Goal: Communication & Community: Answer question/provide support

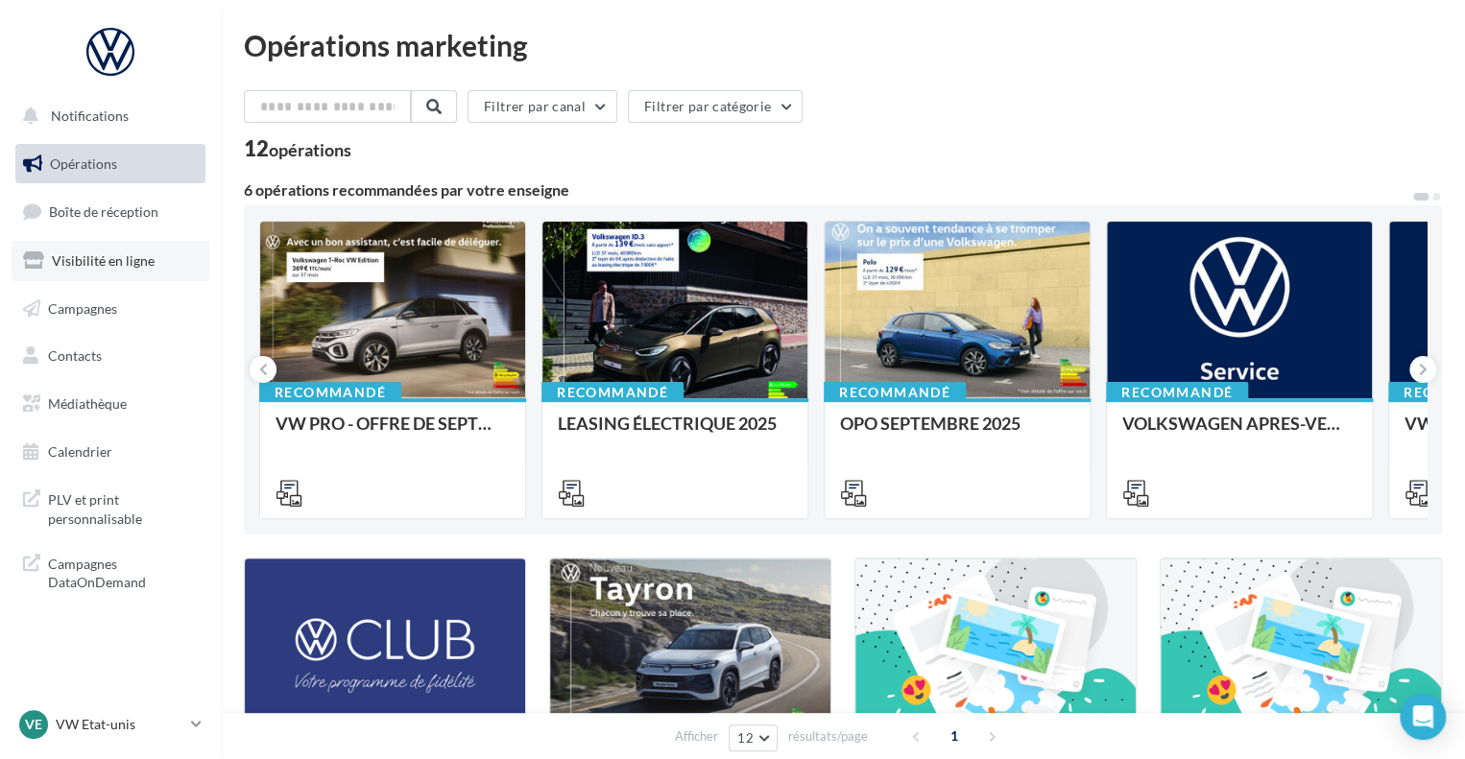
click at [88, 259] on span "Visibilité en ligne" at bounding box center [103, 260] width 103 height 16
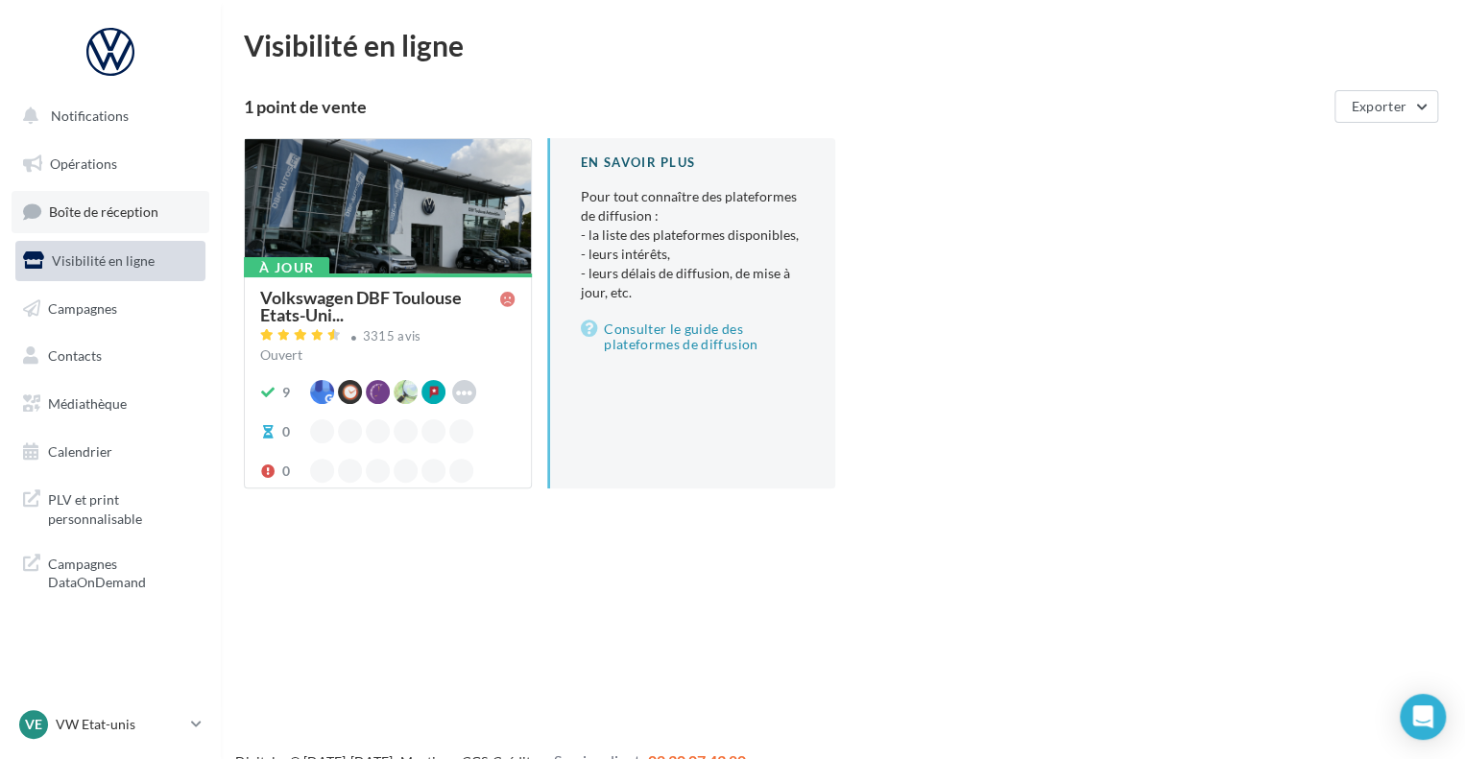
click at [168, 216] on link "Boîte de réception" at bounding box center [111, 211] width 198 height 41
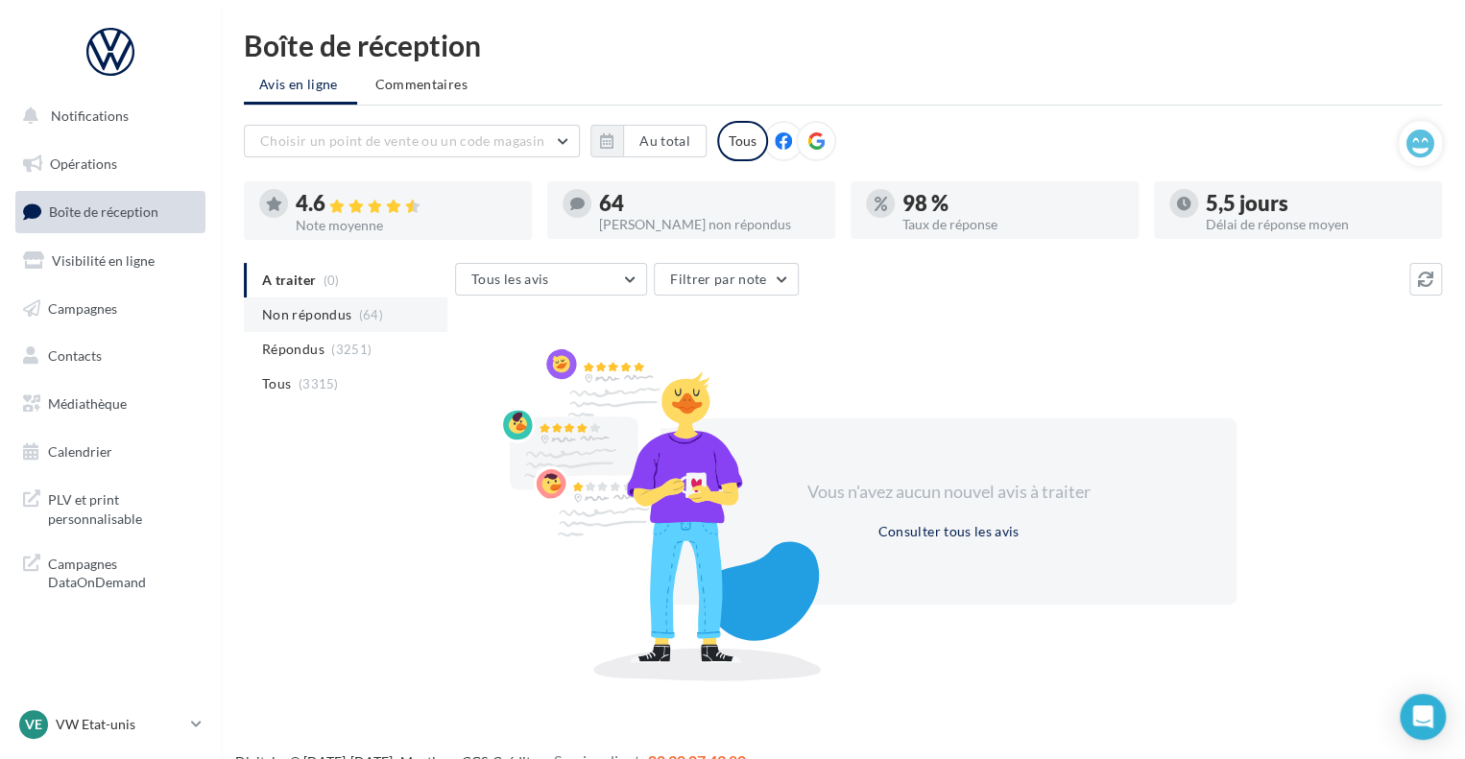
click at [327, 310] on span "Non répondus" at bounding box center [306, 314] width 89 height 19
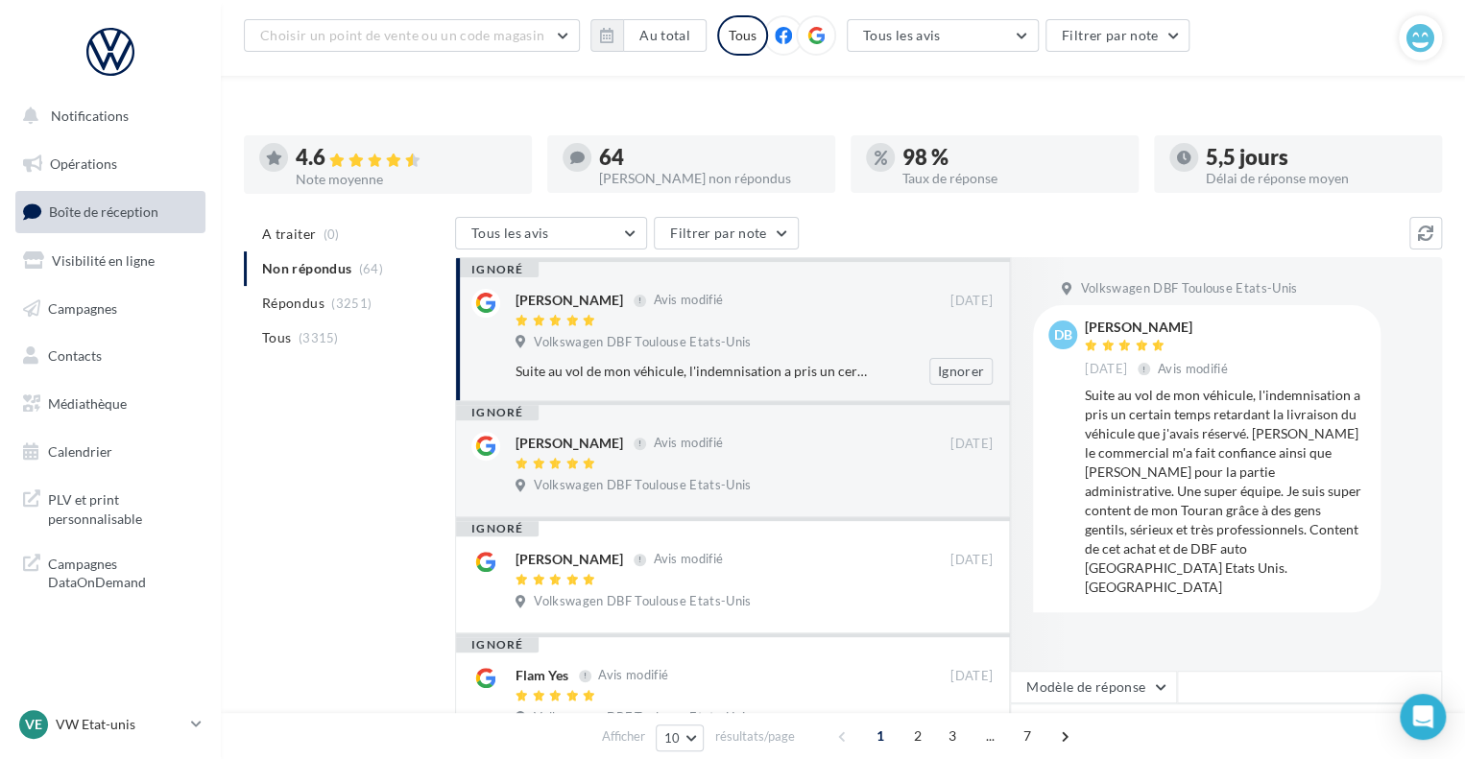
scroll to position [192, 0]
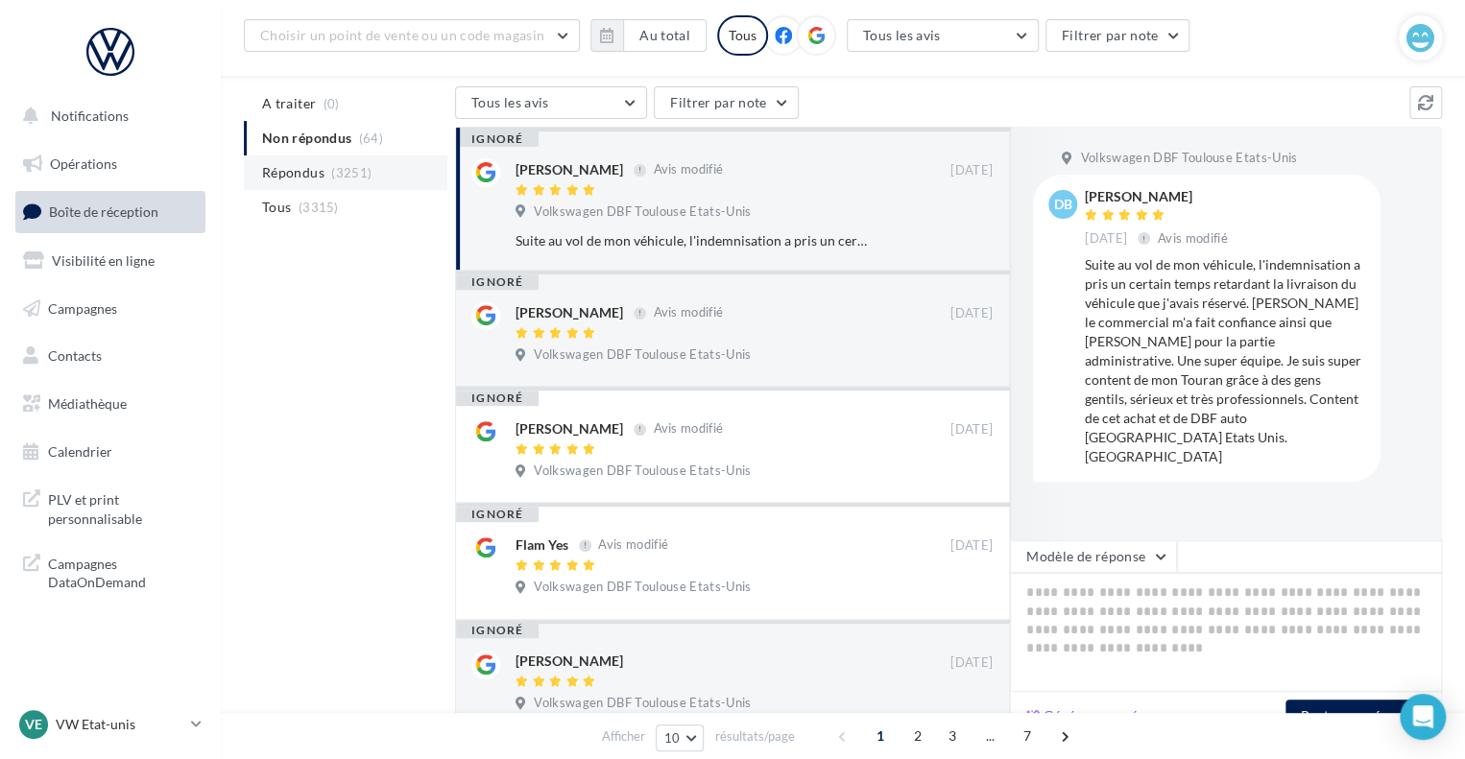
click at [303, 165] on span "Répondus" at bounding box center [293, 172] width 62 height 19
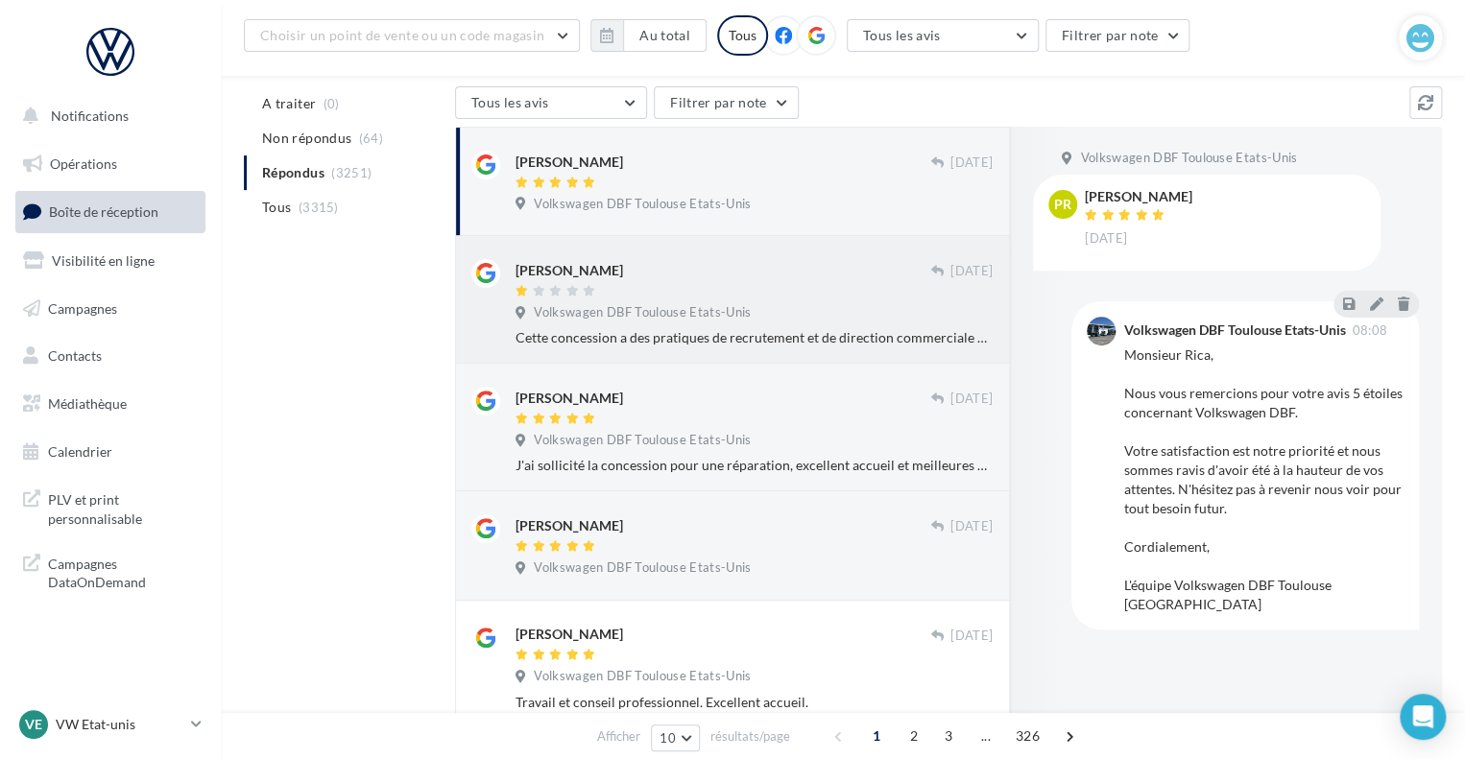
click at [683, 308] on span "Volkswagen DBF Toulouse Etats-Unis" at bounding box center [642, 312] width 217 height 17
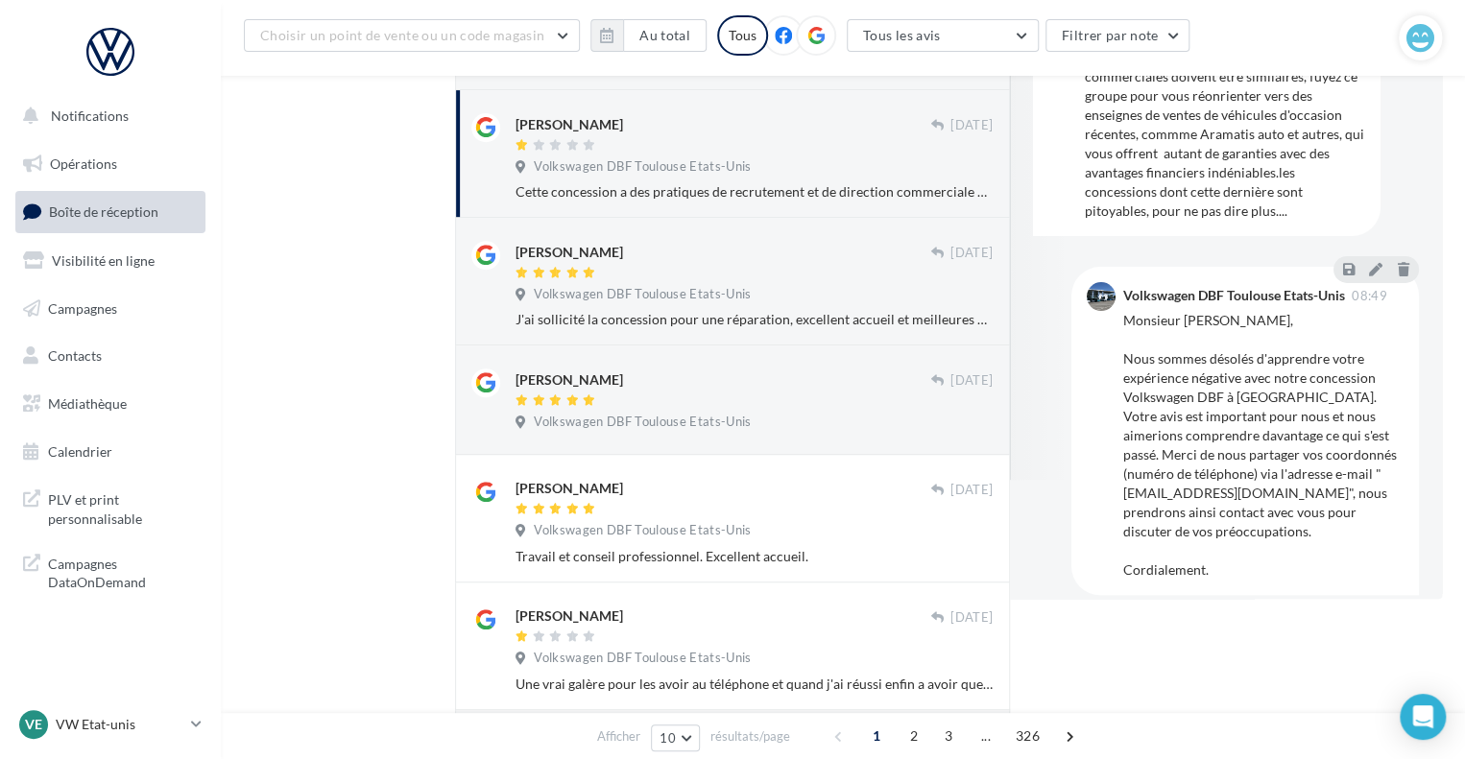
scroll to position [480, 0]
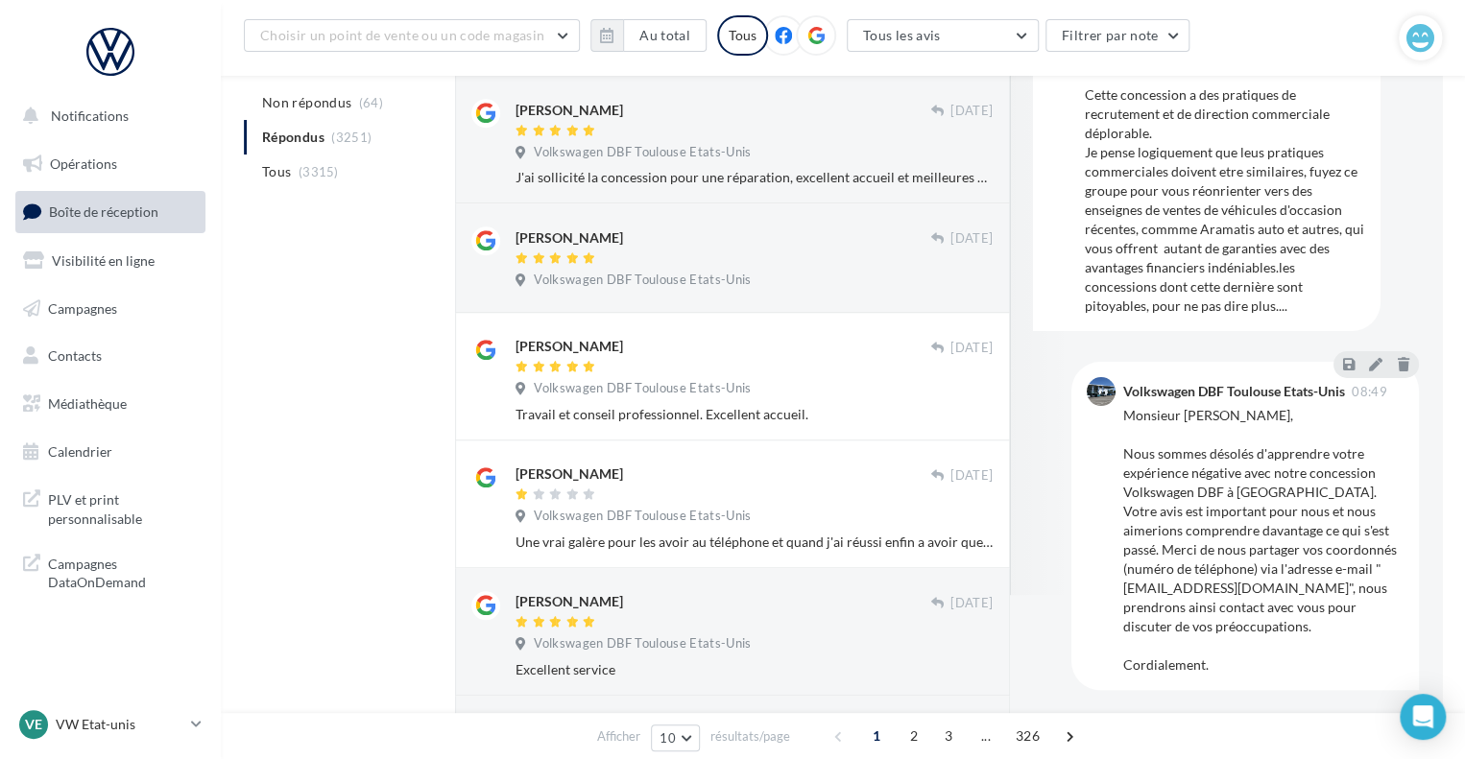
click at [1214, 485] on div "Monsieur [PERSON_NAME], Nous sommes désolés d'apprendre votre expérience négati…" at bounding box center [1263, 540] width 280 height 269
click at [1215, 492] on div "Monsieur [PERSON_NAME], Nous sommes désolés d'apprendre votre expérience négati…" at bounding box center [1263, 540] width 280 height 269
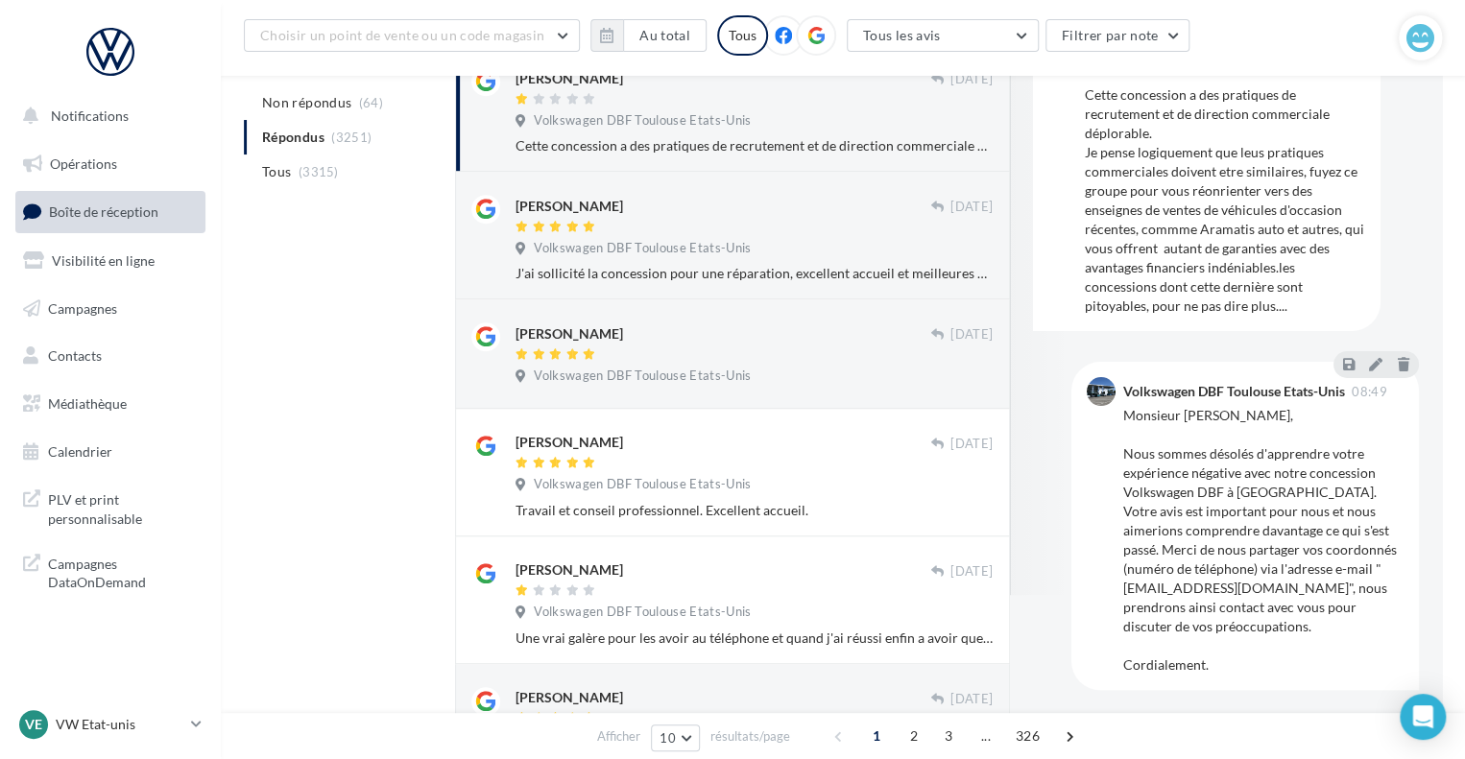
scroll to position [0, 0]
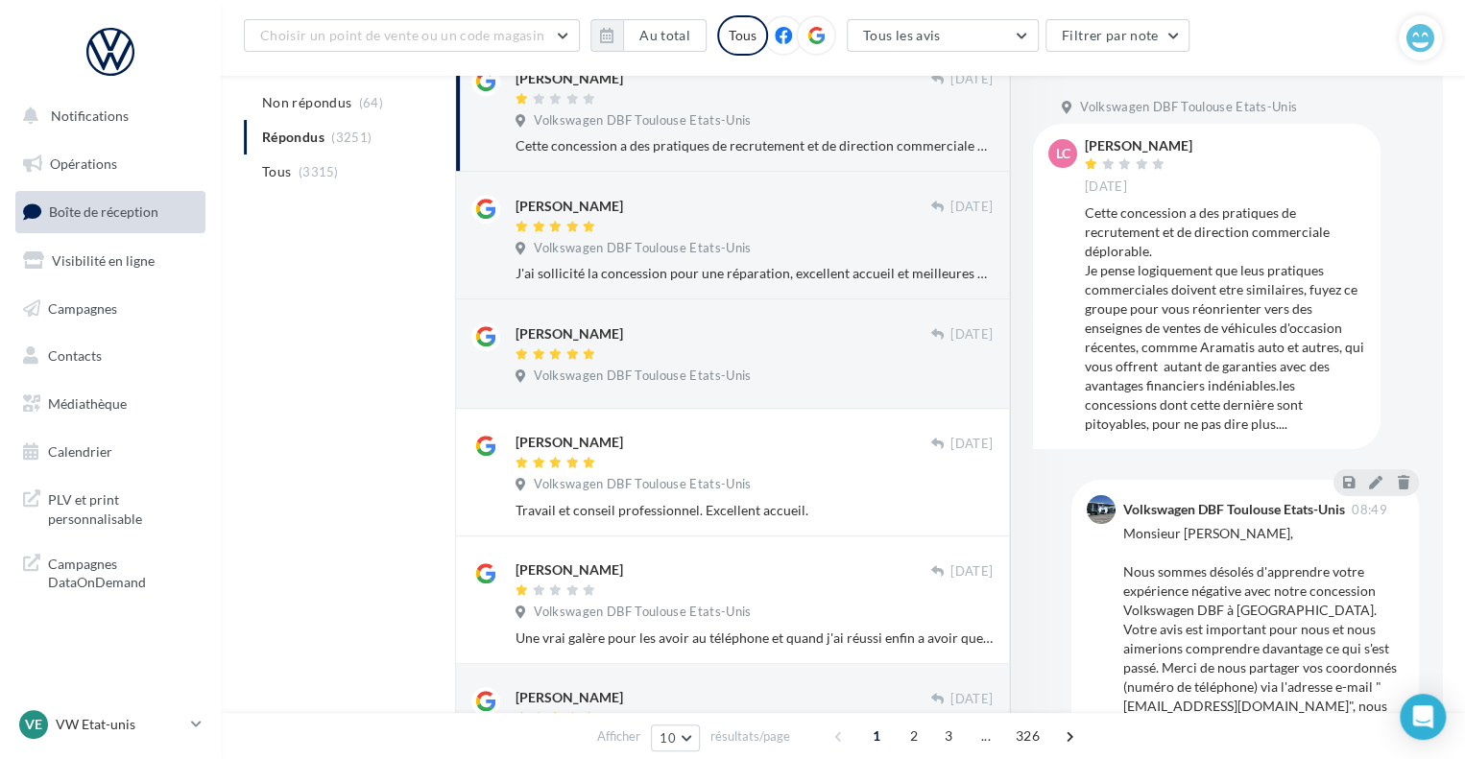
drag, startPoint x: 1151, startPoint y: 224, endPoint x: 1176, endPoint y: 385, distance: 163.2
click at [1176, 385] on div "Cette concession a des pratiques de recrutement et de direction commerciale dép…" at bounding box center [1225, 319] width 280 height 230
